Goal: Task Accomplishment & Management: Manage account settings

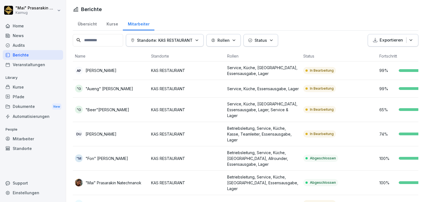
click at [92, 25] on div "Übersicht" at bounding box center [87, 23] width 29 height 14
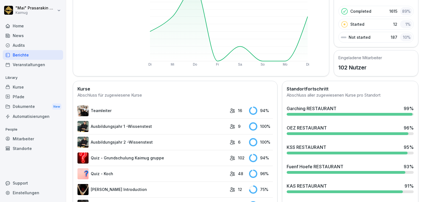
scroll to position [83, 0]
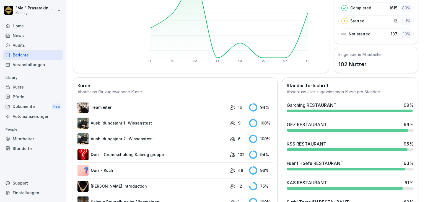
click at [315, 105] on div "Garching RESTAURANT" at bounding box center [312, 105] width 50 height 7
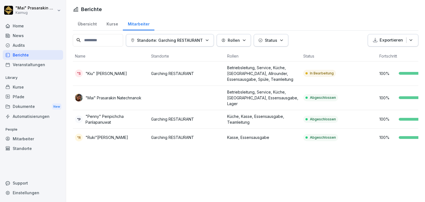
click at [84, 25] on div "Übersicht" at bounding box center [87, 23] width 29 height 14
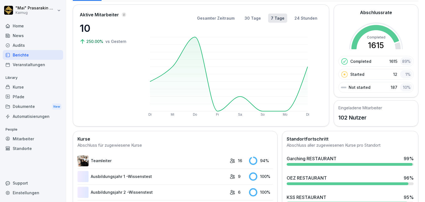
scroll to position [111, 0]
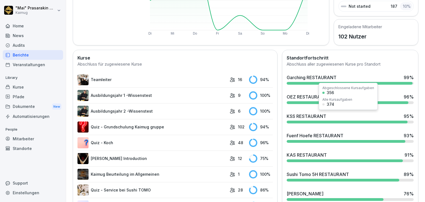
click at [315, 116] on div "KSS RESTAURANT" at bounding box center [307, 116] width 40 height 7
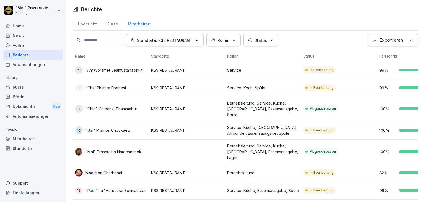
click at [114, 92] on td ""E "Cha"Phattira Eperjesi" at bounding box center [111, 88] width 76 height 18
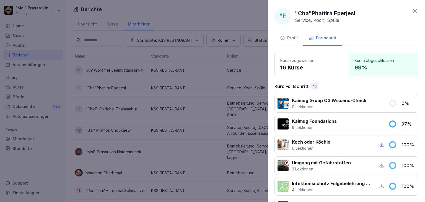
click at [289, 36] on div "Profil" at bounding box center [289, 38] width 18 height 6
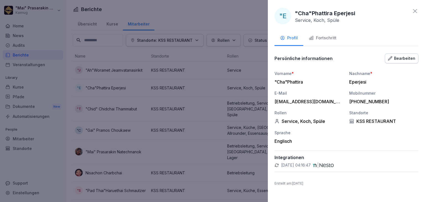
click at [27, 139] on div at bounding box center [212, 101] width 425 height 202
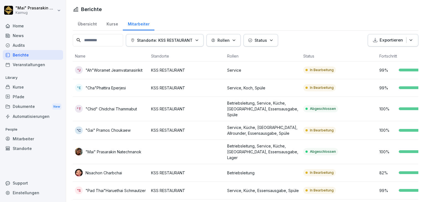
click at [27, 138] on div "Mitarbeiter" at bounding box center [33, 139] width 60 height 10
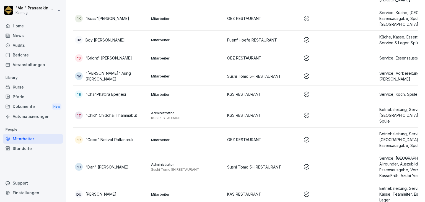
scroll to position [387, 0]
click at [127, 70] on p ""[PERSON_NAME]" Aung [PERSON_NAME]" at bounding box center [116, 76] width 61 height 12
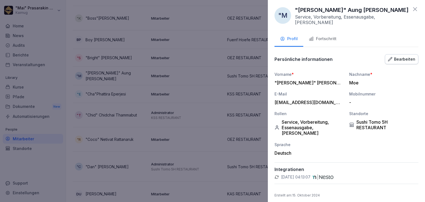
scroll to position [2, 0]
click at [162, 133] on div at bounding box center [212, 101] width 425 height 202
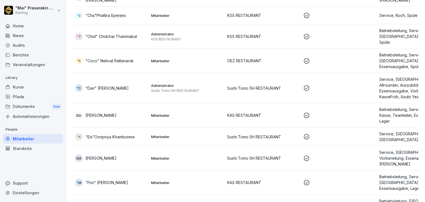
scroll to position [470, 0]
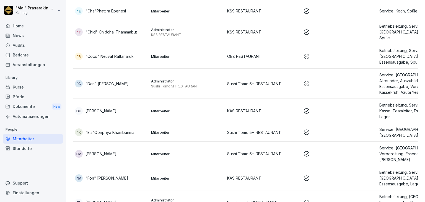
click at [165, 123] on td "Mitarbeiter" at bounding box center [187, 132] width 76 height 19
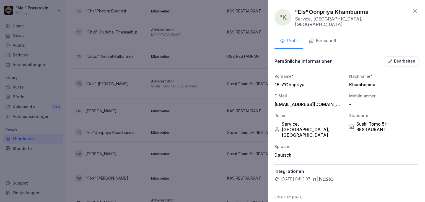
click at [313, 164] on div "Integrationen [DATE] 04:13:07" at bounding box center [347, 175] width 144 height 22
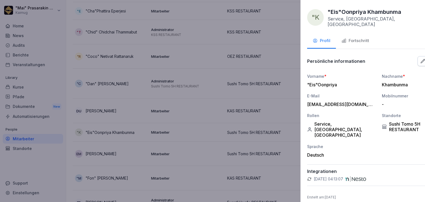
click at [108, 165] on div at bounding box center [212, 101] width 425 height 202
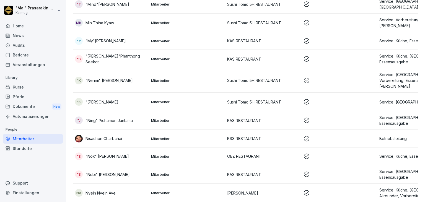
scroll to position [996, 0]
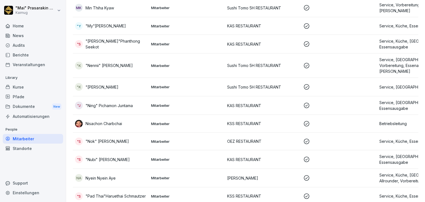
click at [130, 157] on p ""Nubi" [PERSON_NAME]" at bounding box center [108, 160] width 44 height 6
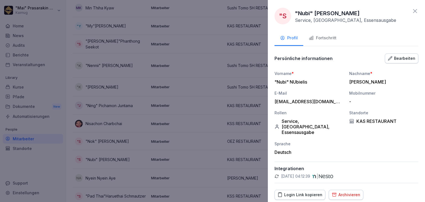
click at [345, 192] on div "Archivieren" at bounding box center [346, 195] width 29 height 6
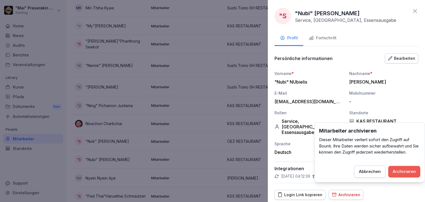
click at [409, 171] on div "Archivieren" at bounding box center [404, 172] width 23 height 6
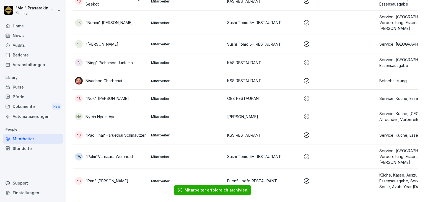
scroll to position [1052, 0]
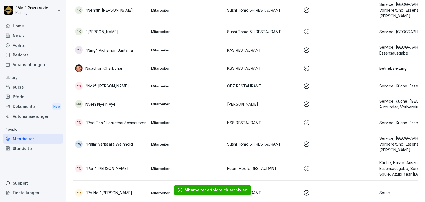
click at [118, 141] on p ""Palm"Varissara Weinhold" at bounding box center [109, 144] width 47 height 6
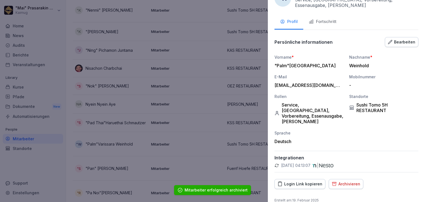
scroll to position [27, 0]
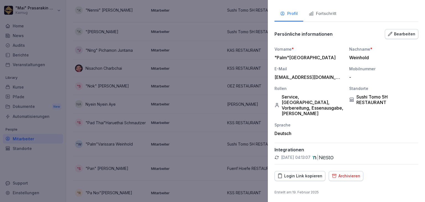
click at [350, 173] on div "Archivieren" at bounding box center [346, 176] width 29 height 6
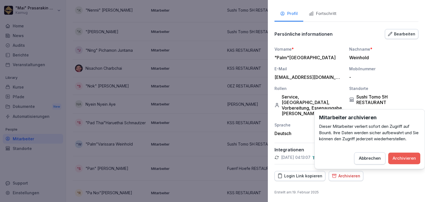
click at [411, 158] on div "Archivieren" at bounding box center [404, 158] width 23 height 6
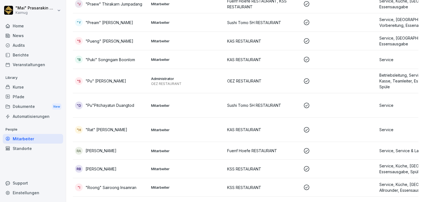
scroll to position [1494, 0]
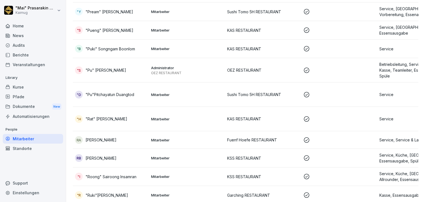
click at [116, 137] on p "[PERSON_NAME]" at bounding box center [101, 140] width 31 height 6
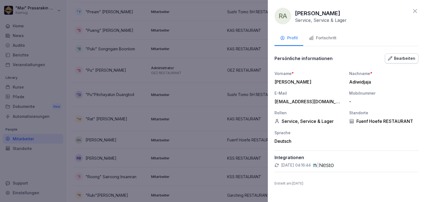
click at [147, 149] on div at bounding box center [212, 101] width 425 height 202
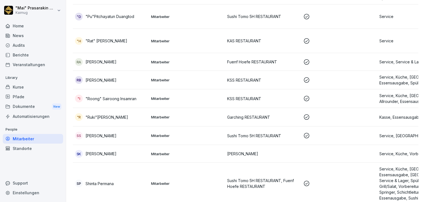
scroll to position [1577, 0]
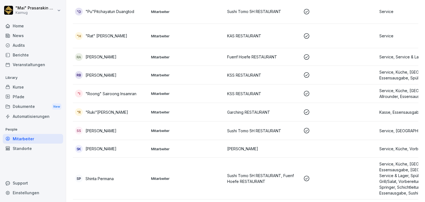
click at [123, 158] on td "SP [PERSON_NAME]" at bounding box center [111, 179] width 76 height 42
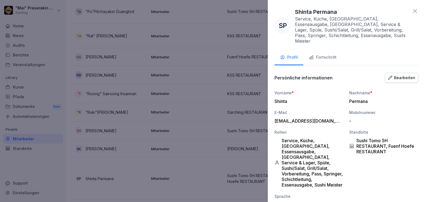
scroll to position [44, 0]
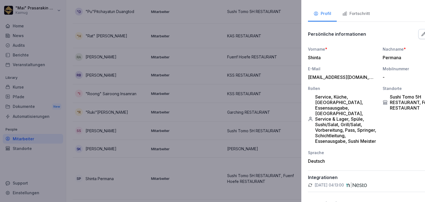
click at [130, 136] on div at bounding box center [212, 101] width 425 height 202
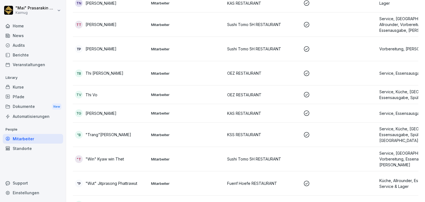
scroll to position [1934, 0]
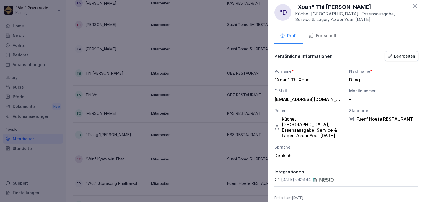
scroll to position [0, 0]
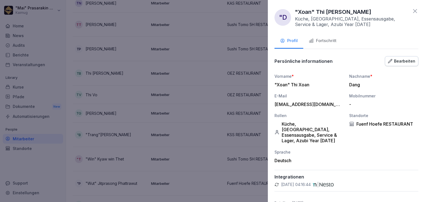
click at [412, 10] on icon at bounding box center [415, 11] width 7 height 7
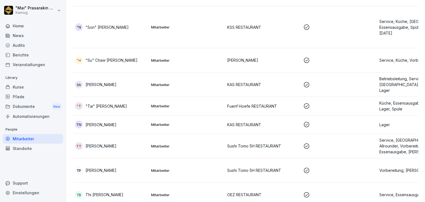
scroll to position [1795, 0]
